Goal: Check status

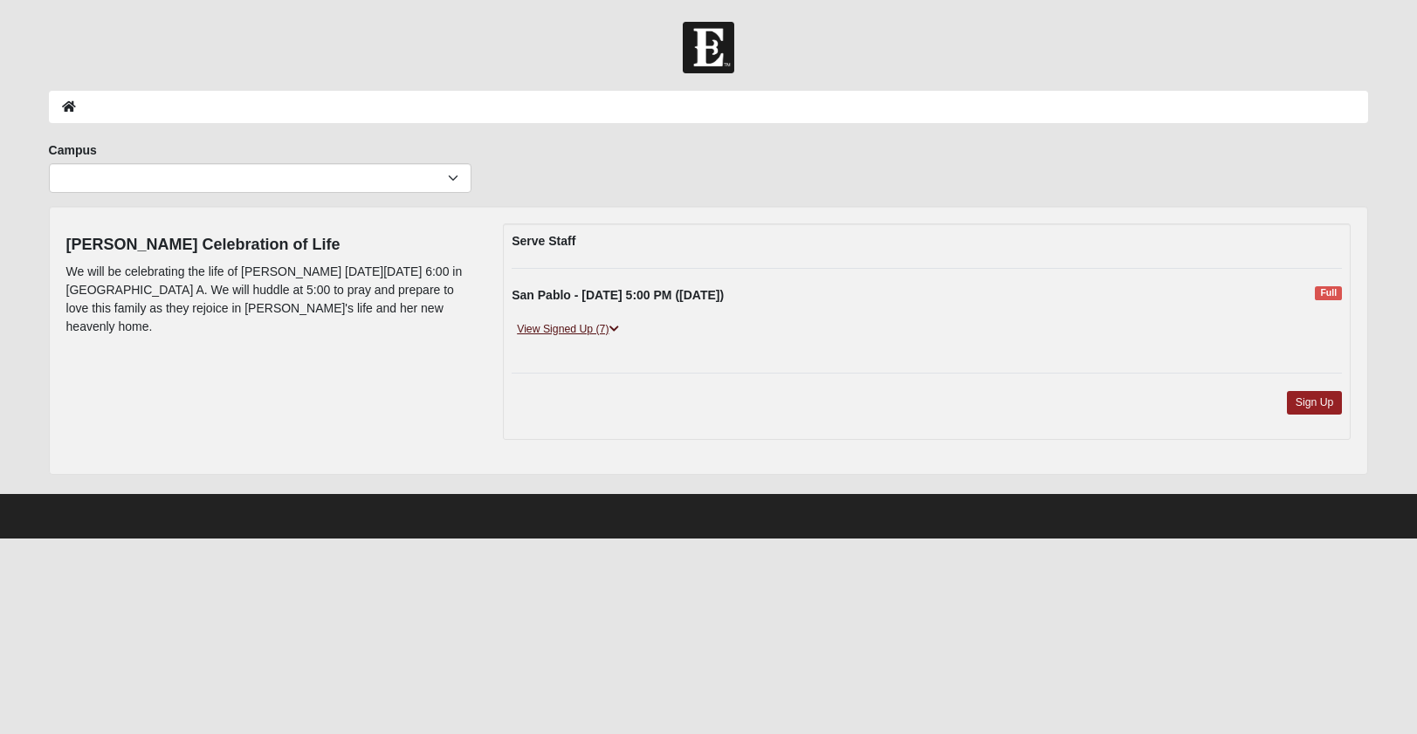
click at [586, 325] on link "View Signed Up (7)" at bounding box center [568, 329] width 112 height 18
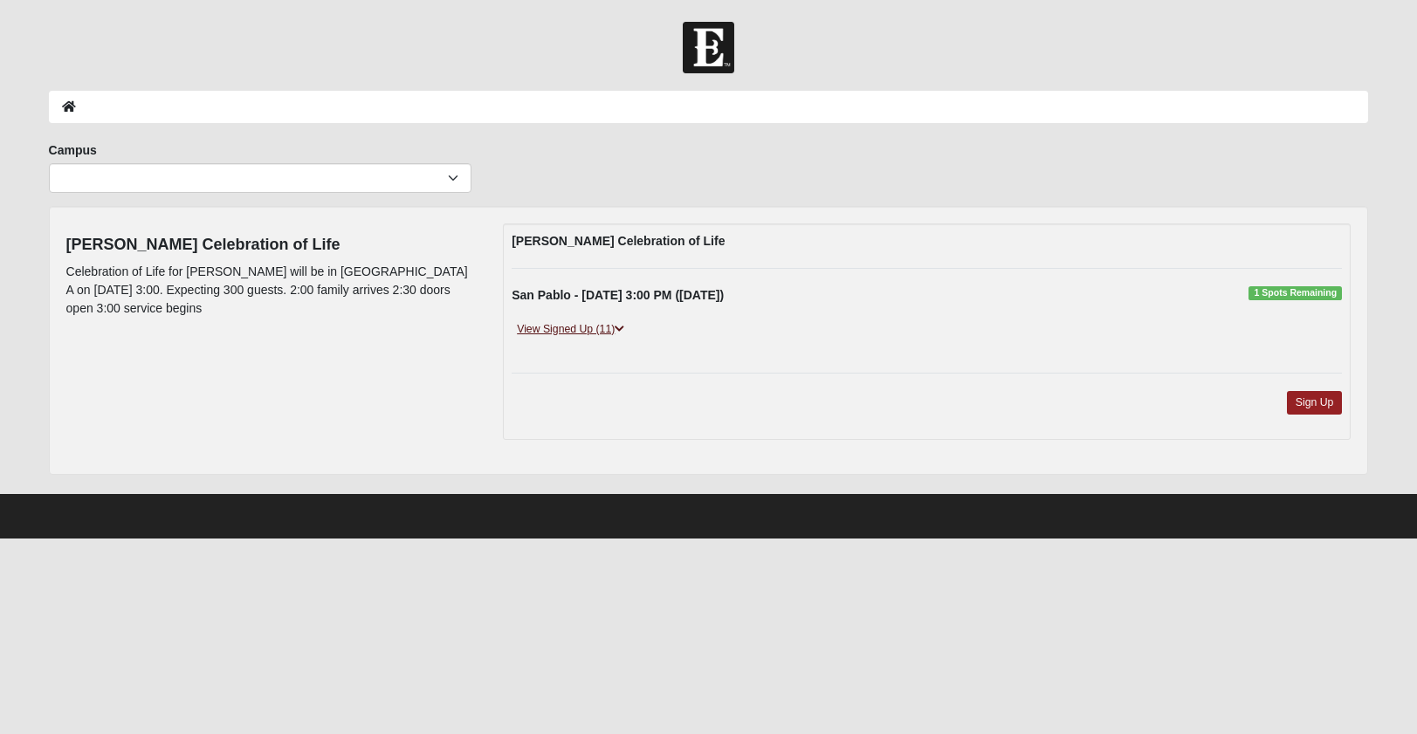
click at [585, 329] on link "View Signed Up (11)" at bounding box center [571, 329] width 118 height 18
